Goal: Find specific fact: Find specific fact

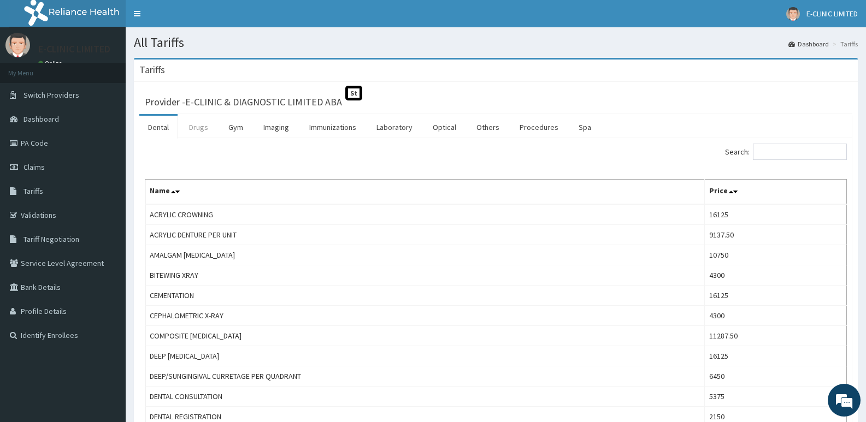
click at [207, 133] on link "Drugs" at bounding box center [198, 127] width 37 height 23
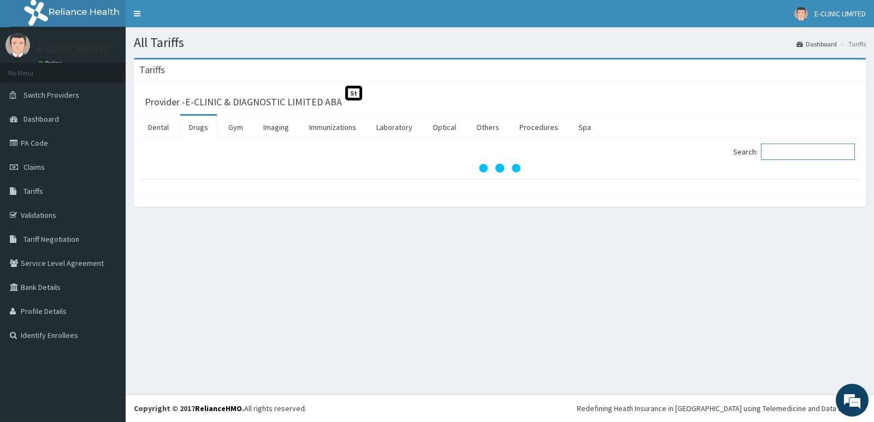
click at [790, 158] on input "Search:" at bounding box center [808, 152] width 94 height 16
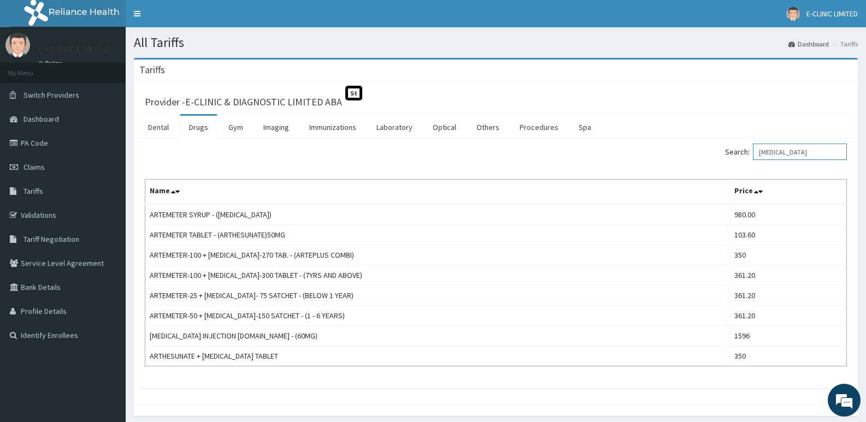
click at [808, 151] on input "[MEDICAL_DATA]" at bounding box center [800, 152] width 94 height 16
type input "A"
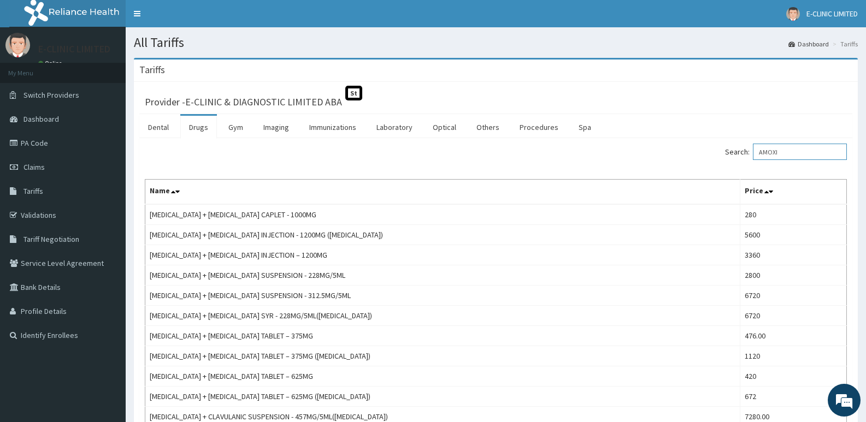
click at [796, 152] on input "AMOXI" at bounding box center [800, 152] width 94 height 16
type input "A"
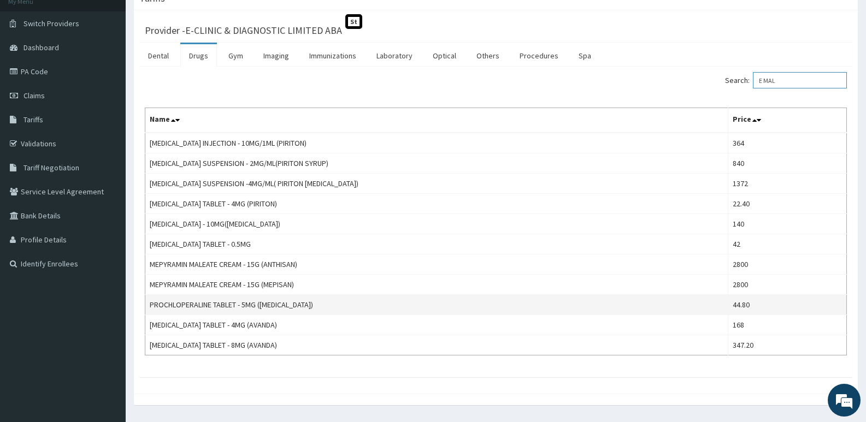
scroll to position [56, 0]
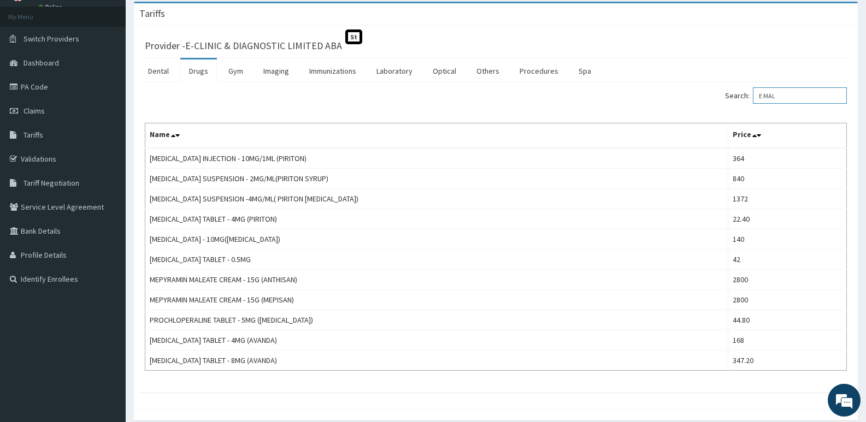
click at [798, 97] on input "E MAL" at bounding box center [800, 95] width 94 height 16
type input "E"
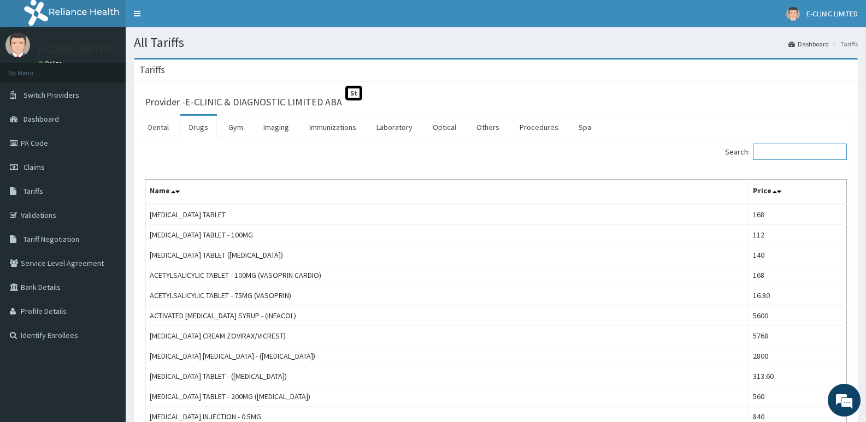
type input "E"
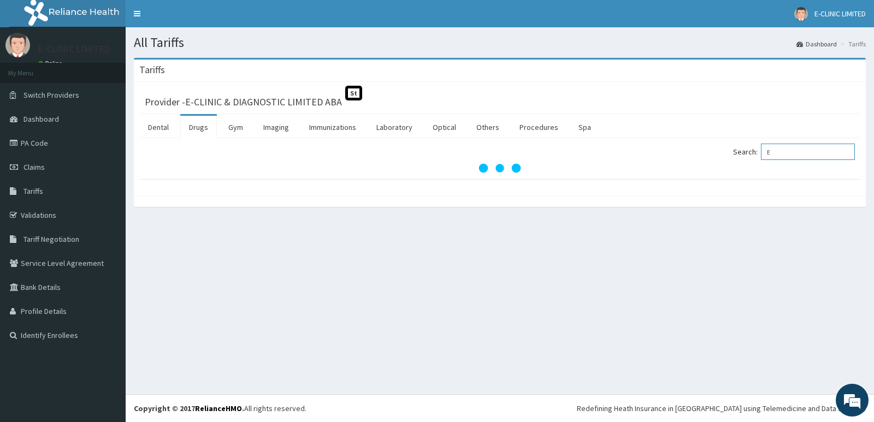
type input "E"
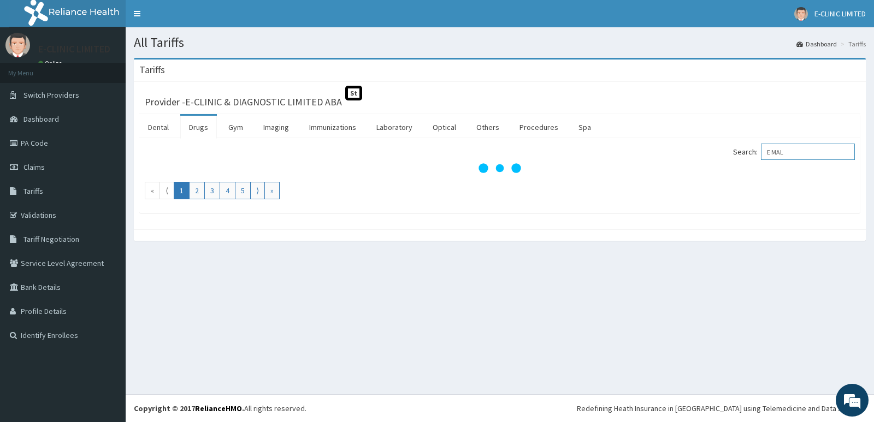
click at [793, 152] on input "E MAL" at bounding box center [808, 152] width 94 height 16
type input "E"
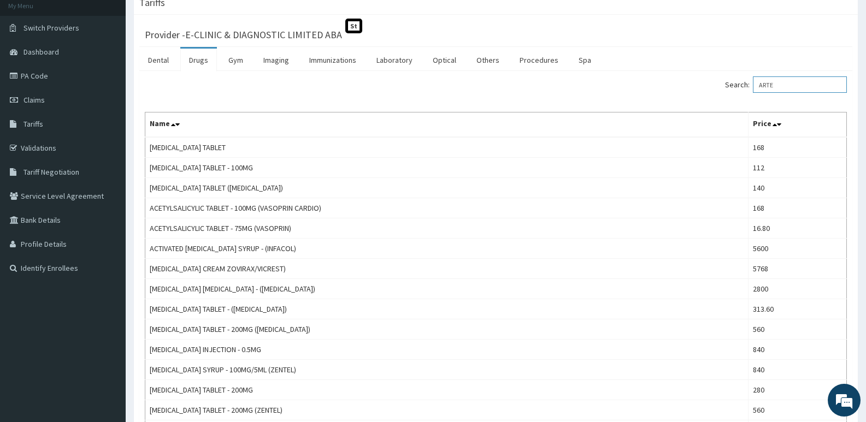
scroll to position [63, 0]
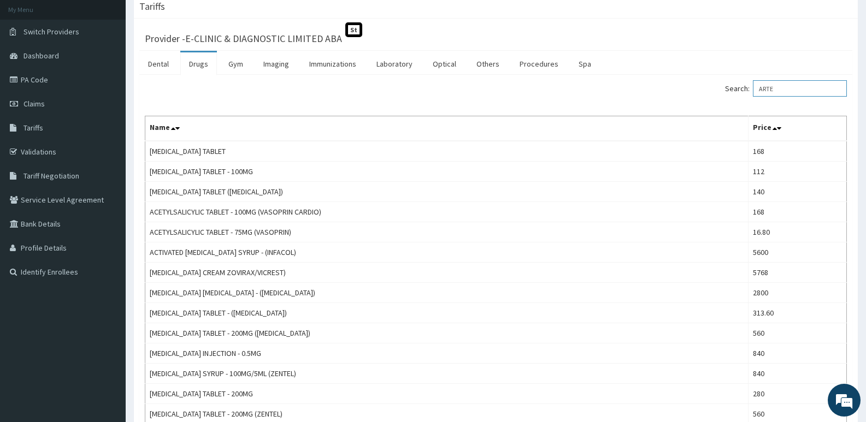
click at [783, 90] on input "ARTE" at bounding box center [800, 88] width 94 height 16
type input "A"
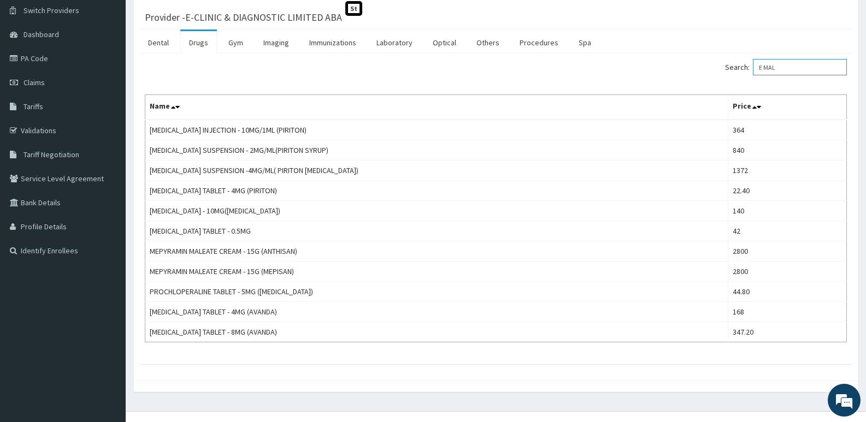
scroll to position [79, 0]
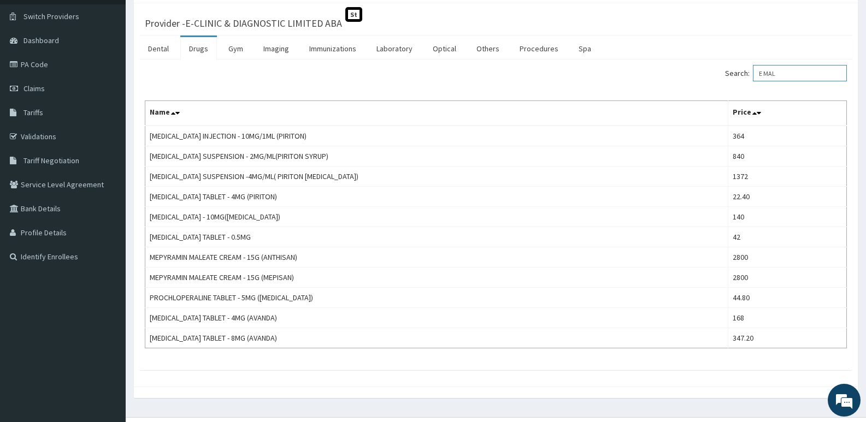
click at [799, 78] on input "E MAL" at bounding box center [800, 73] width 94 height 16
type input "E"
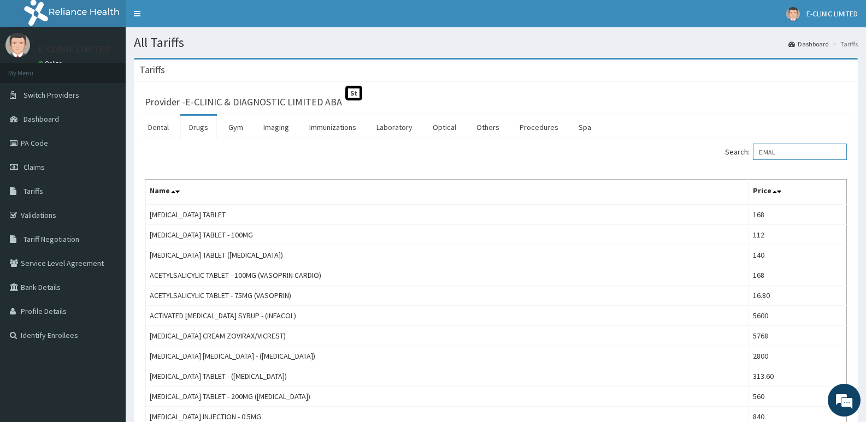
click at [797, 152] on input "E MAL" at bounding box center [800, 152] width 94 height 16
type input "E"
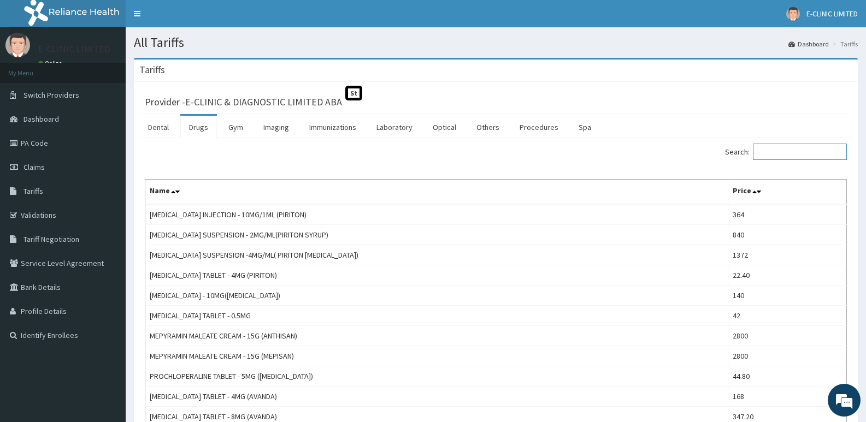
click at [765, 151] on input "Search:" at bounding box center [800, 152] width 94 height 16
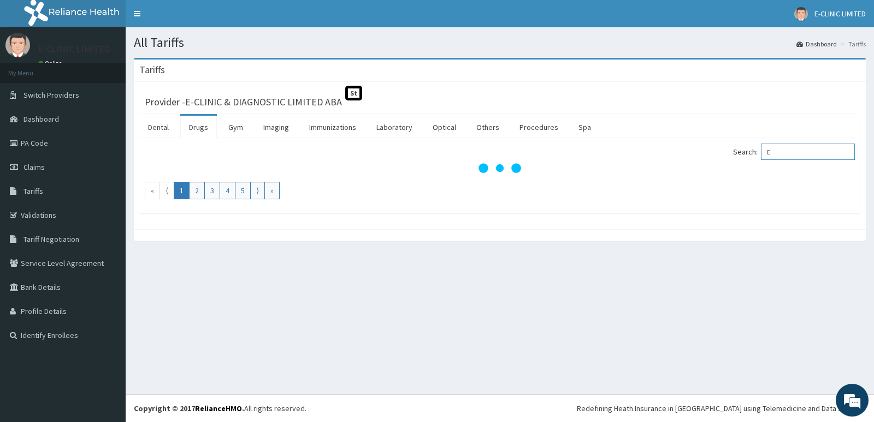
type input "E"
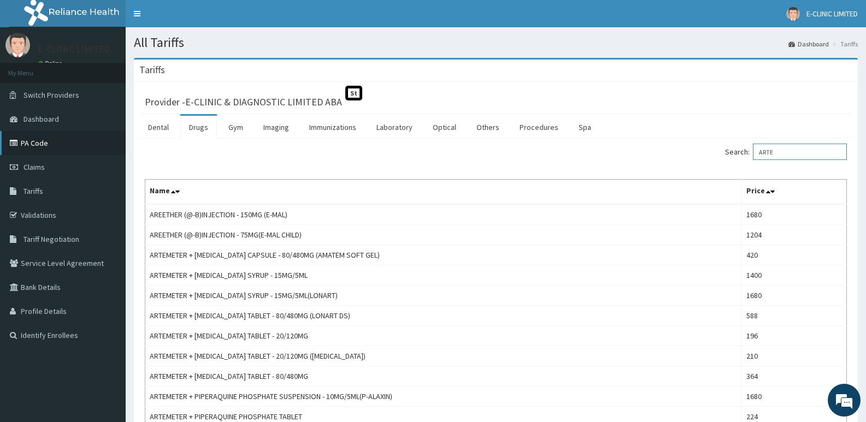
type input "ARTE"
click at [52, 140] on link "PA Code" at bounding box center [63, 143] width 126 height 24
click at [39, 169] on span "Claims" at bounding box center [33, 167] width 21 height 10
drag, startPoint x: 52, startPoint y: 145, endPoint x: 30, endPoint y: 145, distance: 21.9
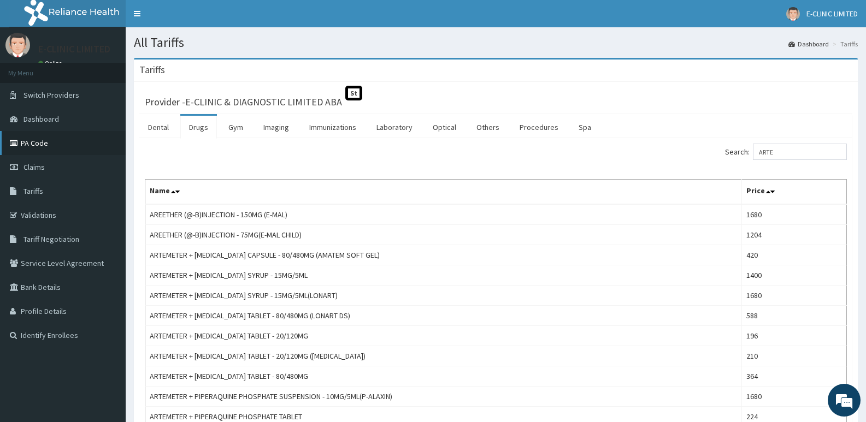
click at [51, 145] on link "PA Code" at bounding box center [63, 143] width 126 height 24
